Goal: Task Accomplishment & Management: Use online tool/utility

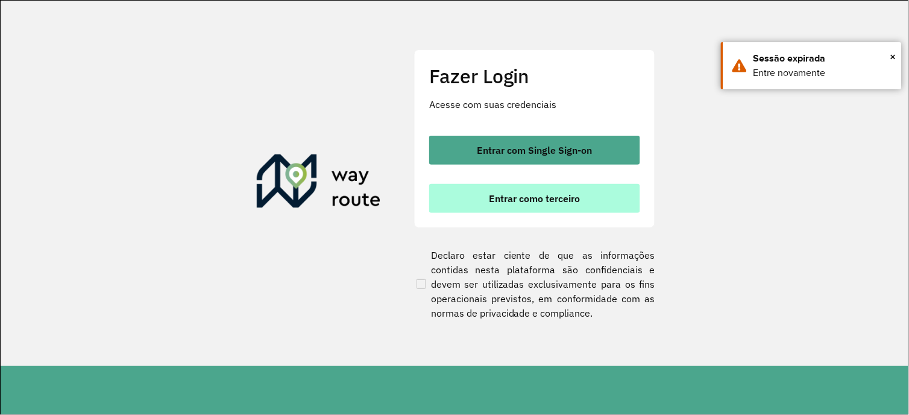
click at [499, 203] on button "Entrar como terceiro" at bounding box center [534, 198] width 211 height 29
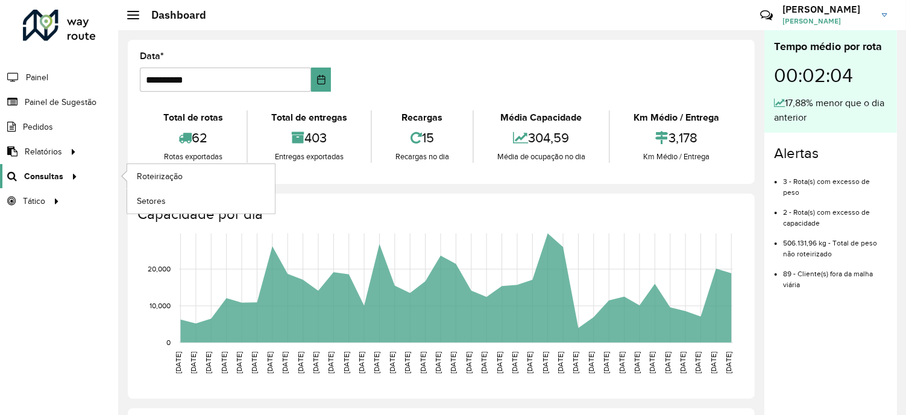
click at [61, 175] on span "Consultas" at bounding box center [43, 176] width 39 height 13
click at [166, 176] on span "Roteirização" at bounding box center [161, 176] width 49 height 13
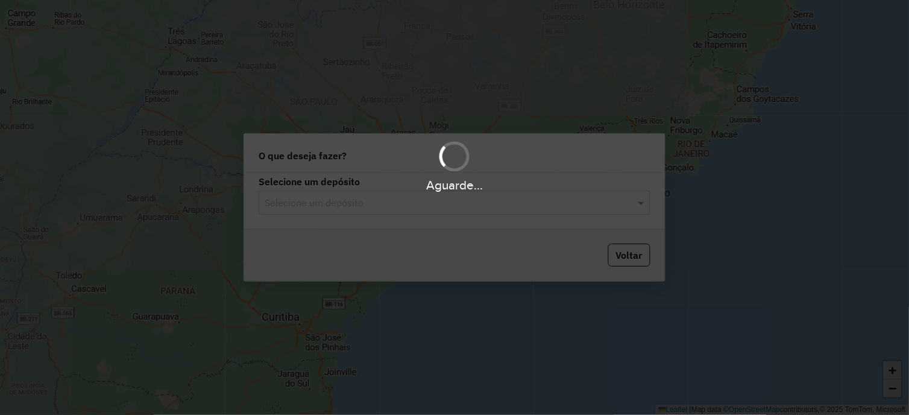
click at [459, 279] on hb-app "Aguarde... Pop-up bloqueado! Seu navegador bloqueou automáticamente a abertura …" at bounding box center [454, 207] width 909 height 415
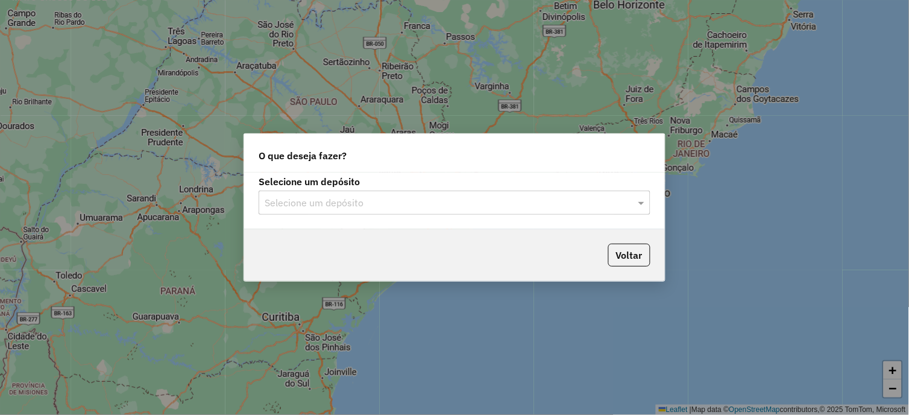
click at [633, 206] on div at bounding box center [455, 203] width 392 height 16
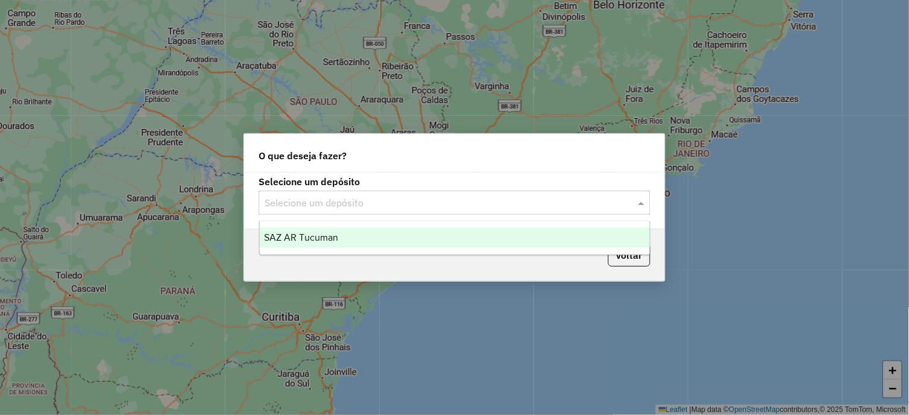
click at [321, 240] on span "SAZ AR Tucuman" at bounding box center [302, 237] width 74 height 10
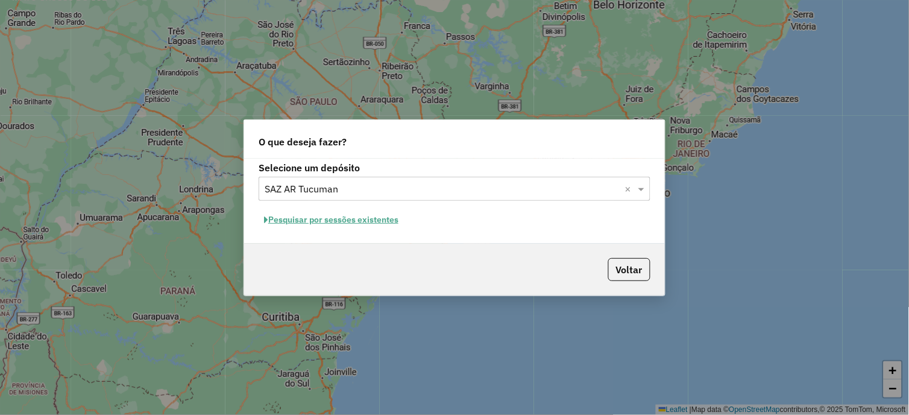
click at [350, 220] on button "Pesquisar por sessões existentes" at bounding box center [331, 219] width 145 height 19
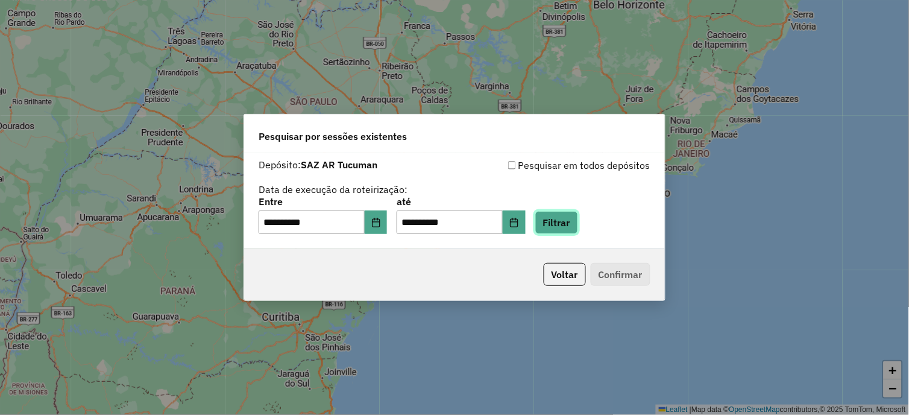
click at [568, 224] on button "Filtrar" at bounding box center [556, 222] width 43 height 23
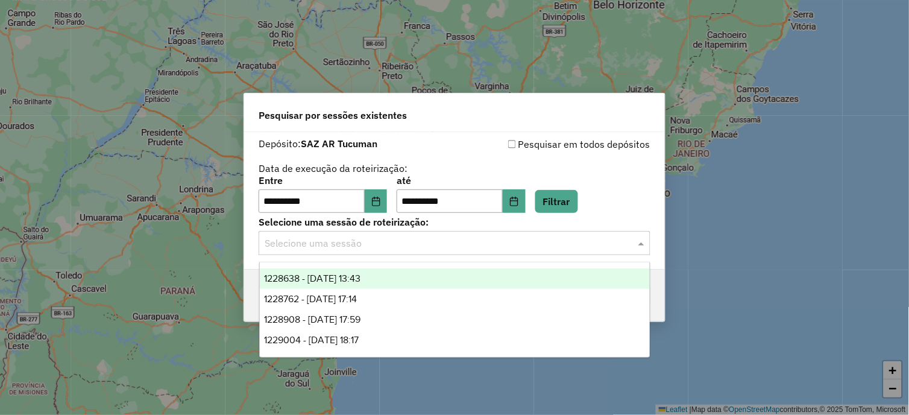
click at [641, 244] on span at bounding box center [642, 243] width 15 height 14
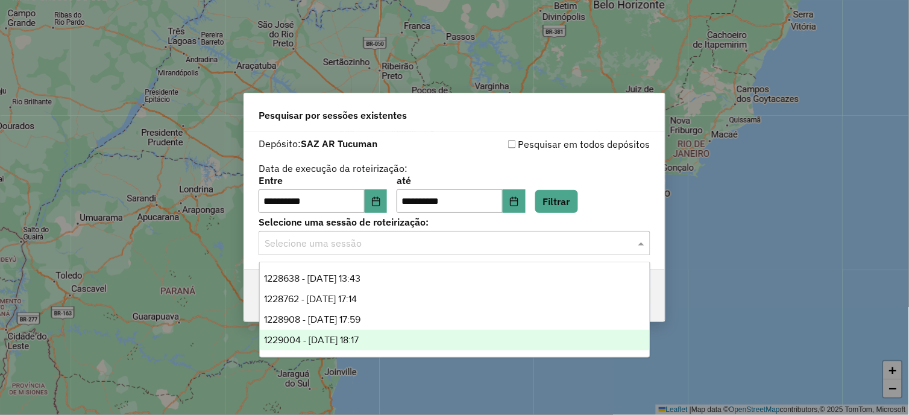
drag, startPoint x: 362, startPoint y: 336, endPoint x: 376, endPoint y: 338, distance: 13.3
click at [359, 336] on span "1229004 - 13/08/2025 18:17" at bounding box center [312, 340] width 95 height 10
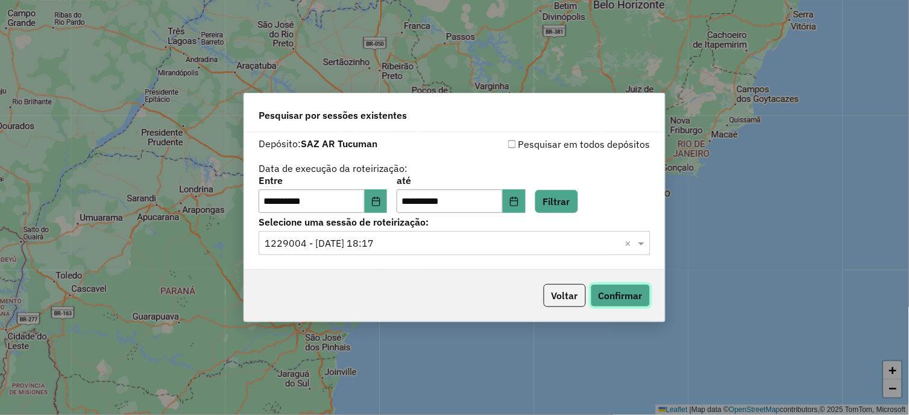
click at [621, 298] on button "Confirmar" at bounding box center [621, 295] width 60 height 23
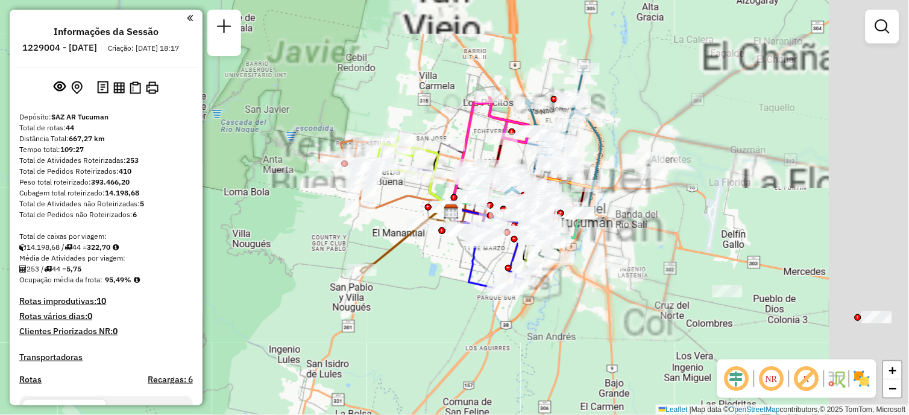
drag, startPoint x: 571, startPoint y: 233, endPoint x: 452, endPoint y: 254, distance: 121.1
click at [452, 254] on div "Janela de atendimento Grade de atendimento Capacidade Transportadoras Veículos …" at bounding box center [454, 207] width 909 height 415
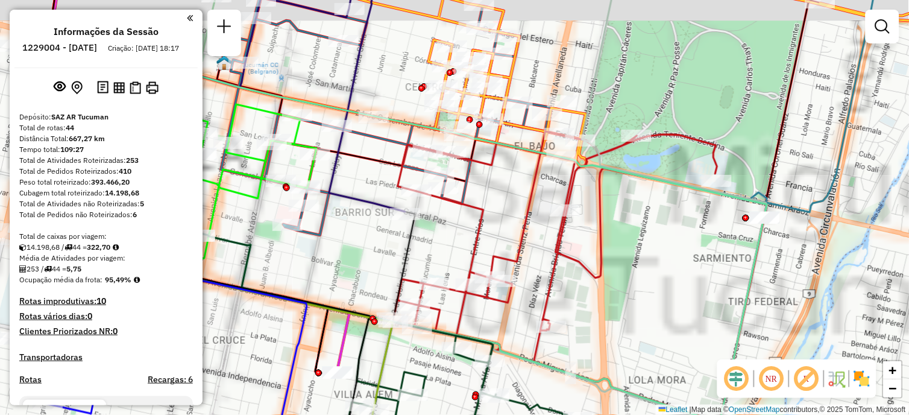
drag, startPoint x: 568, startPoint y: 211, endPoint x: 678, endPoint y: 240, distance: 113.5
click at [680, 243] on div "Janela de atendimento Grade de atendimento Capacidade Transportadoras Veículos …" at bounding box center [454, 207] width 909 height 415
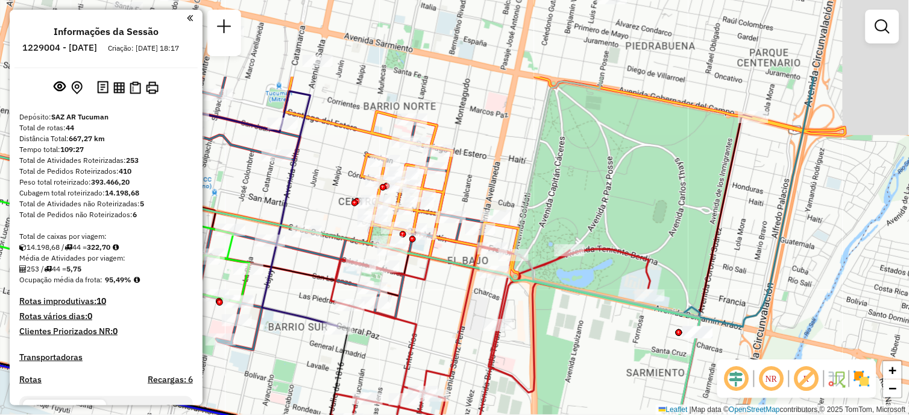
drag, startPoint x: 733, startPoint y: 192, endPoint x: 656, endPoint y: 310, distance: 141.1
click at [656, 310] on icon at bounding box center [270, 328] width 860 height 415
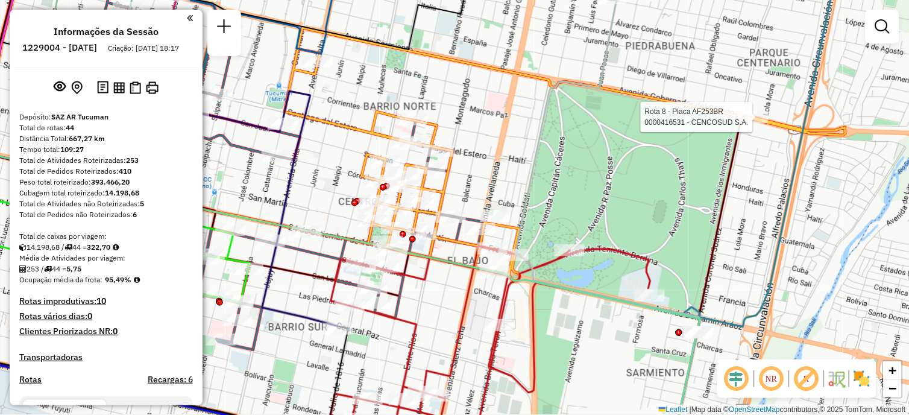
select select "**********"
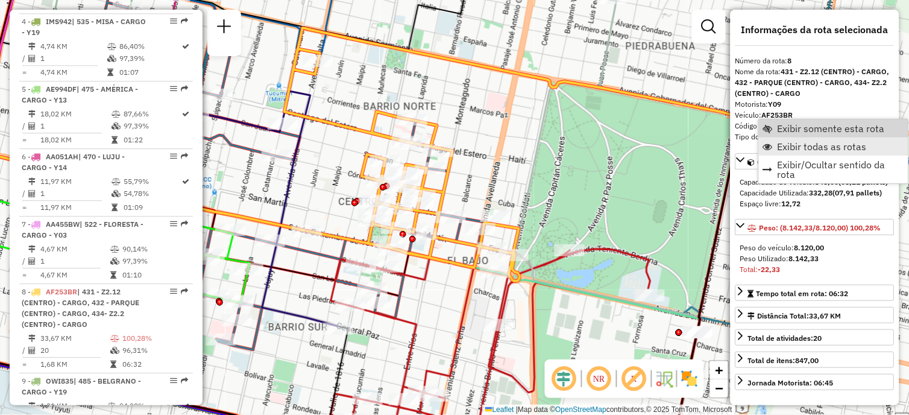
scroll to position [984, 0]
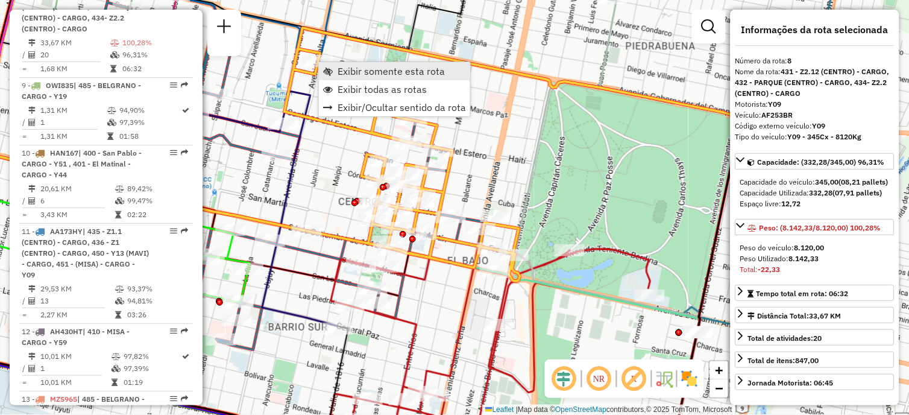
click at [371, 73] on span "Exibir somente esta rota" at bounding box center [391, 71] width 107 height 10
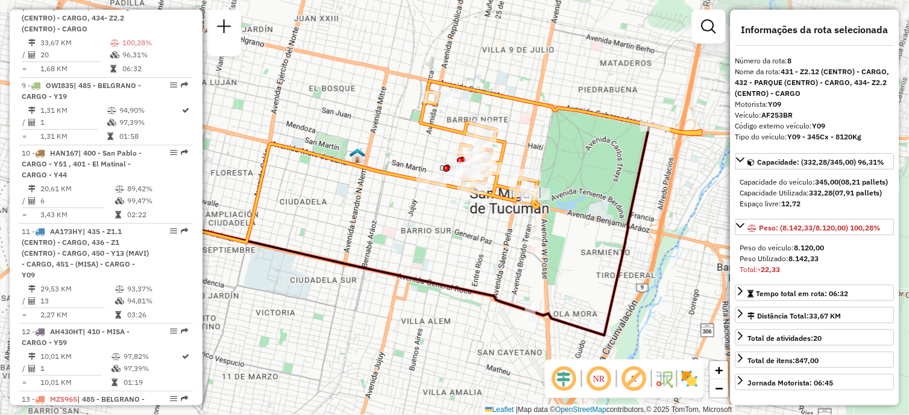
drag, startPoint x: 517, startPoint y: 211, endPoint x: 368, endPoint y: 208, distance: 148.3
click at [369, 208] on div "Janela de atendimento Grade de atendimento Capacidade Transportadoras Veículos …" at bounding box center [454, 207] width 909 height 415
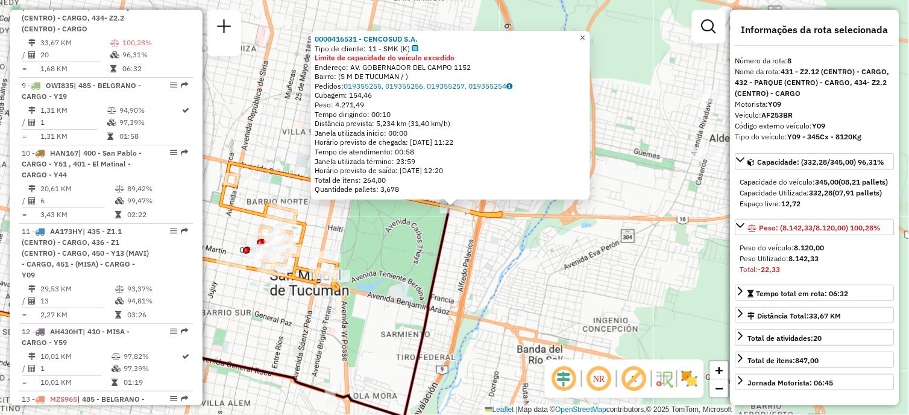
click at [585, 39] on span "×" at bounding box center [582, 38] width 5 height 10
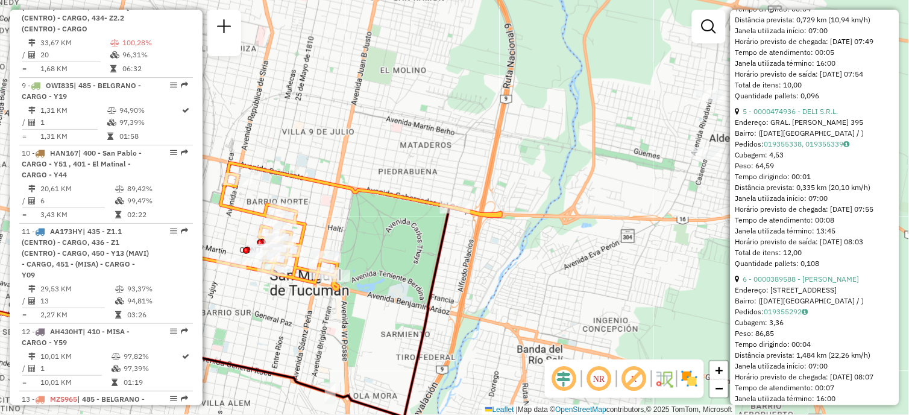
scroll to position [1272, 0]
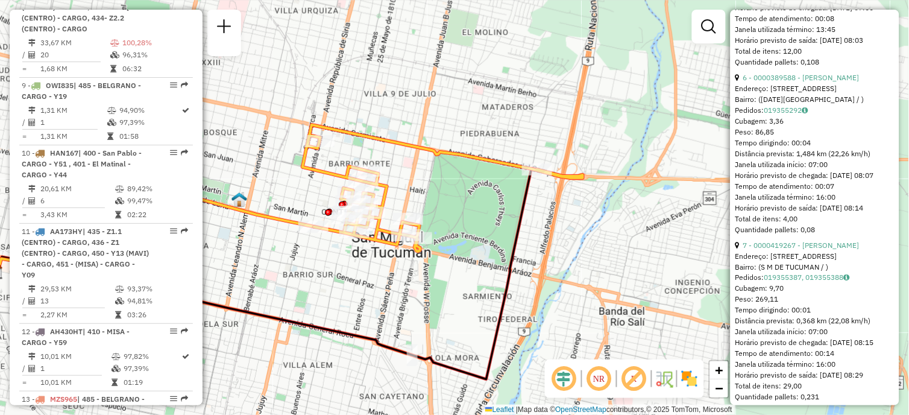
drag, startPoint x: 397, startPoint y: 334, endPoint x: 479, endPoint y: 296, distance: 90.9
click at [479, 296] on div "Janela de atendimento Grade de atendimento Capacidade Transportadoras Veículos …" at bounding box center [454, 207] width 909 height 415
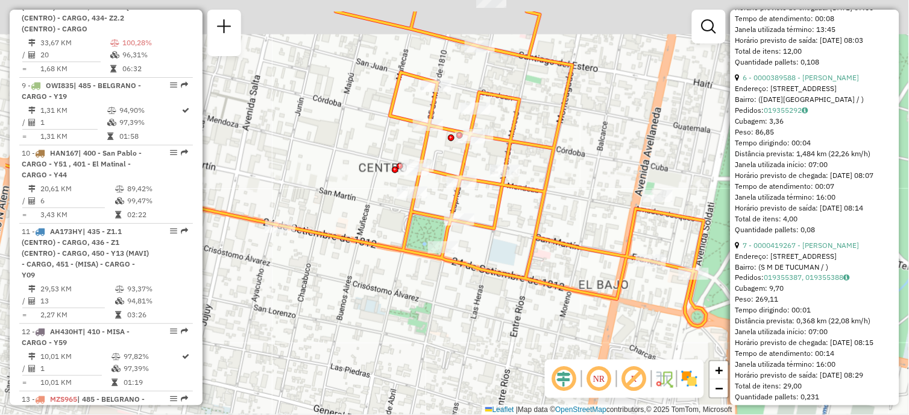
drag, startPoint x: 319, startPoint y: 230, endPoint x: 404, endPoint y: 265, distance: 91.6
click at [404, 265] on div "Janela de atendimento Grade de atendimento Capacidade Transportadoras Veículos …" at bounding box center [454, 207] width 909 height 415
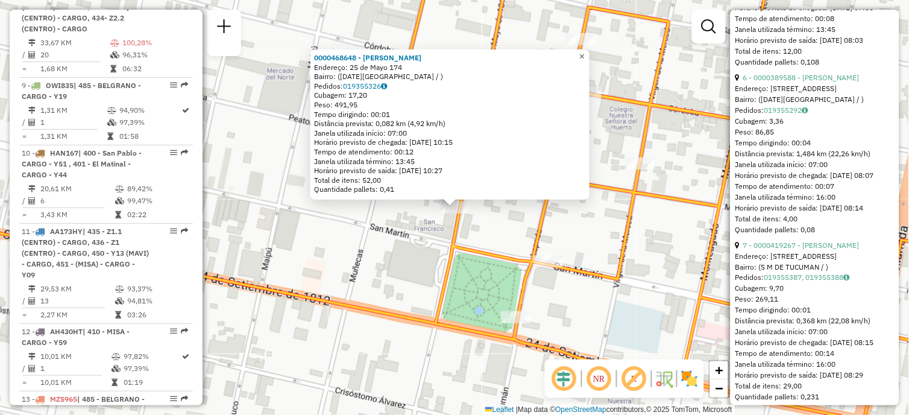
click at [585, 52] on span "×" at bounding box center [581, 56] width 5 height 10
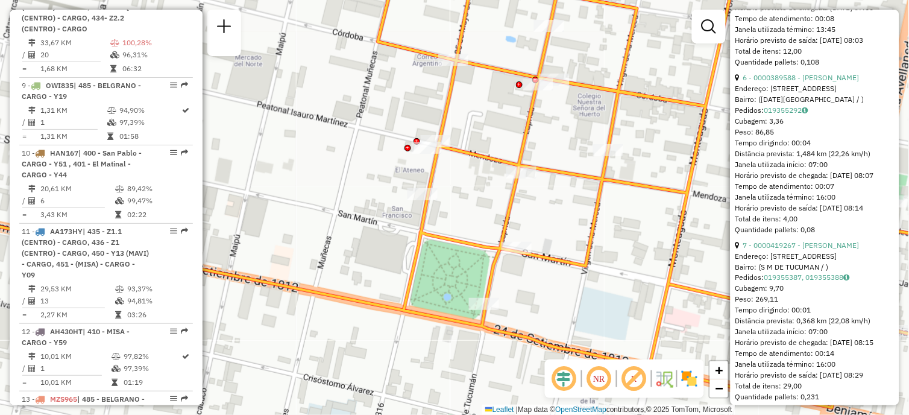
drag, startPoint x: 591, startPoint y: 268, endPoint x: 567, endPoint y: 255, distance: 28.0
click at [562, 255] on icon at bounding box center [564, 188] width 810 height 486
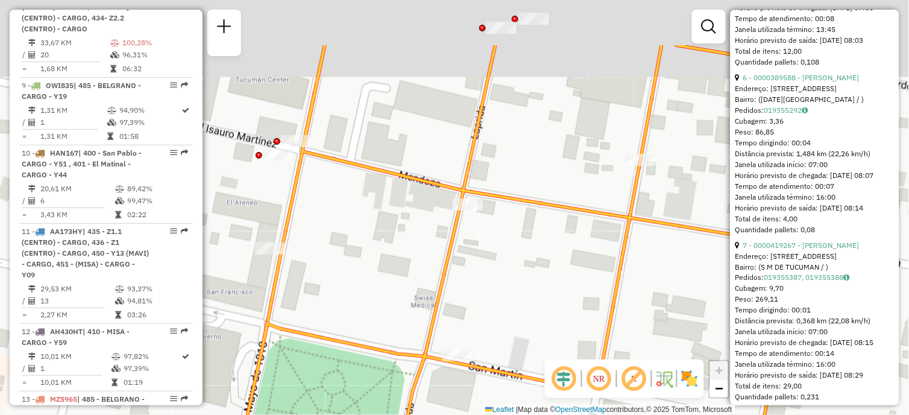
drag, startPoint x: 546, startPoint y: 223, endPoint x: 492, endPoint y: 310, distance: 102.0
click at [492, 310] on div "Janela de atendimento Grade de atendimento Capacidade Transportadoras Veículos …" at bounding box center [454, 207] width 909 height 415
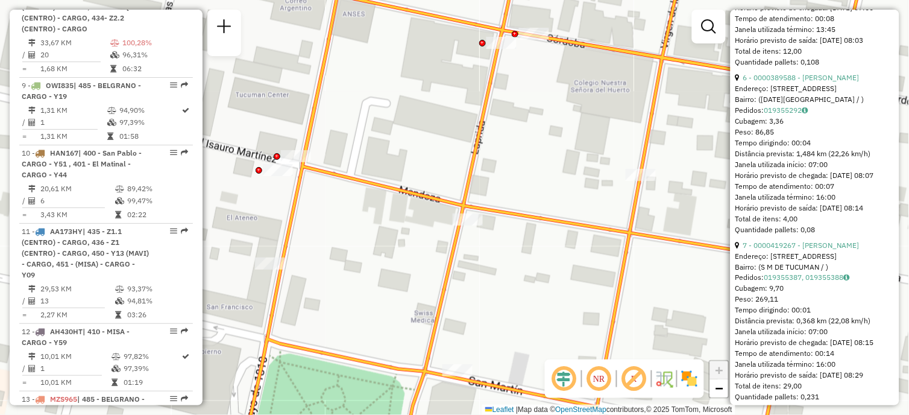
drag, startPoint x: 526, startPoint y: 166, endPoint x: 503, endPoint y: 246, distance: 83.4
click at [503, 246] on div "Janela de atendimento Grade de atendimento Capacidade Transportadoras Veículos …" at bounding box center [454, 207] width 909 height 415
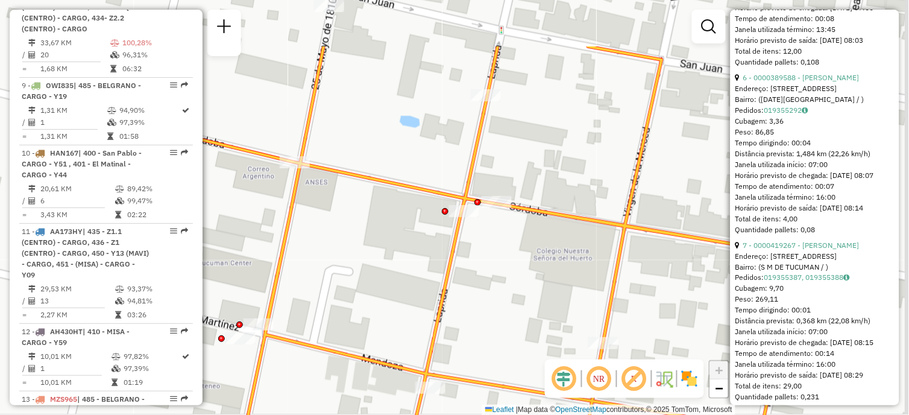
drag, startPoint x: 456, startPoint y: 278, endPoint x: 450, endPoint y: 313, distance: 36.1
click at [450, 313] on div "Janela de atendimento Grade de atendimento Capacidade Transportadoras Veículos …" at bounding box center [454, 207] width 909 height 415
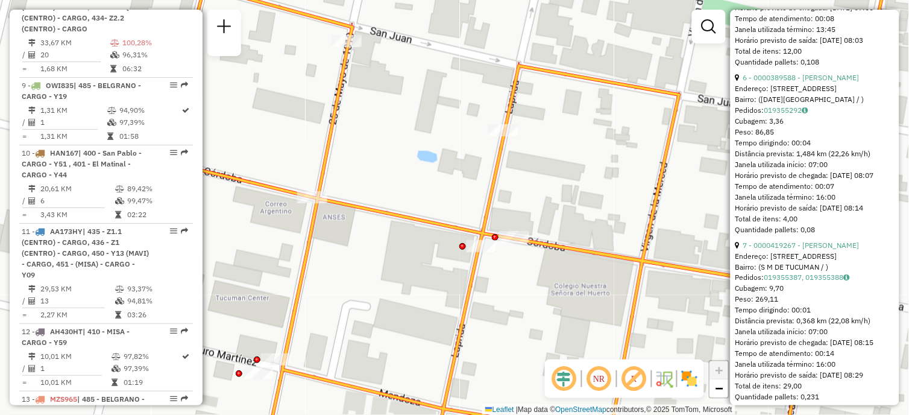
drag, startPoint x: 378, startPoint y: 159, endPoint x: 465, endPoint y: 169, distance: 88.1
click at [467, 169] on div "Janela de atendimento Grade de atendimento Capacidade Transportadoras Veículos …" at bounding box center [454, 207] width 909 height 415
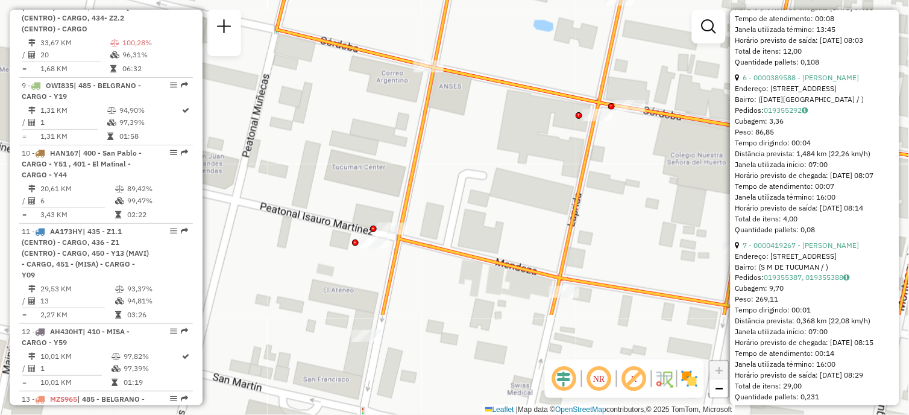
drag, startPoint x: 371, startPoint y: 282, endPoint x: 438, endPoint y: 135, distance: 161.3
click at [438, 135] on icon at bounding box center [642, 65] width 731 height 498
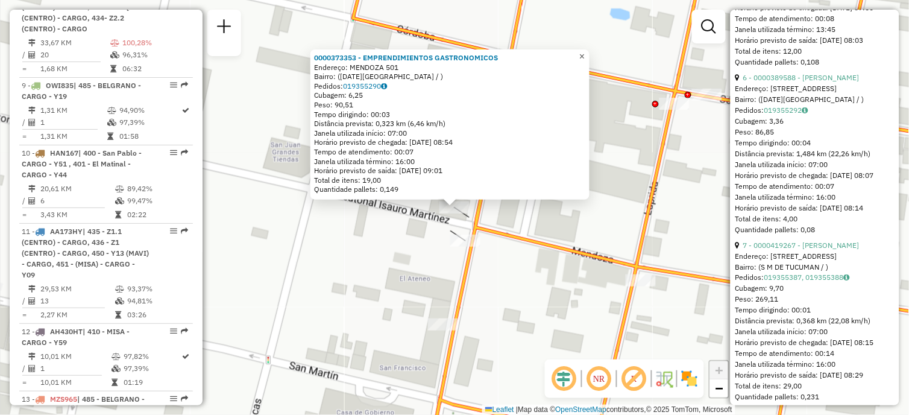
click at [585, 51] on span "×" at bounding box center [581, 56] width 5 height 10
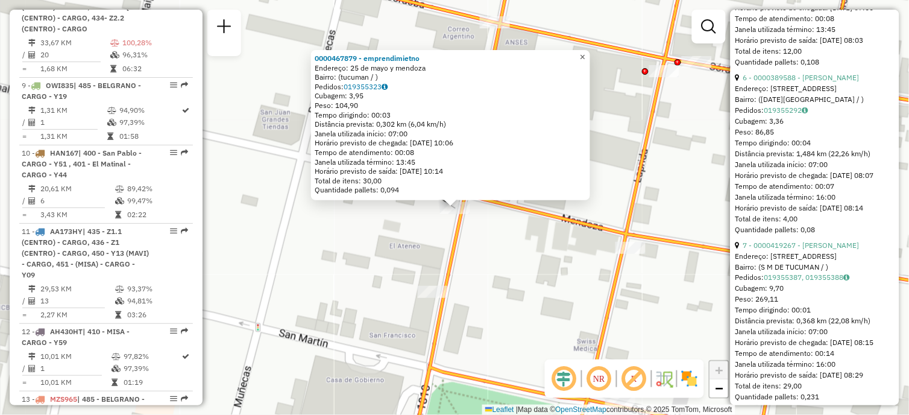
click at [585, 52] on span "×" at bounding box center [582, 57] width 5 height 10
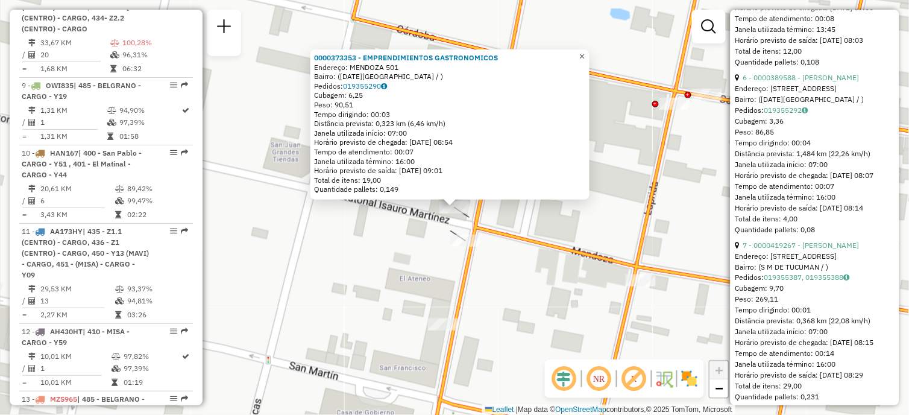
click at [585, 55] on span "×" at bounding box center [581, 56] width 5 height 10
